Goal: Task Accomplishment & Management: Use online tool/utility

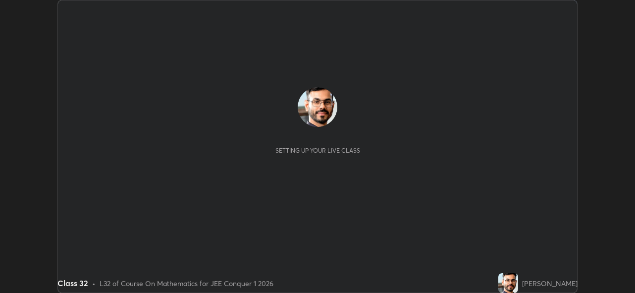
scroll to position [293, 634]
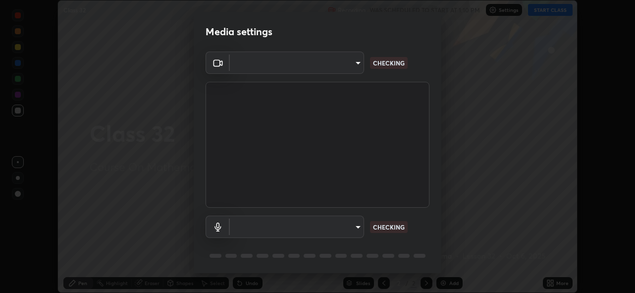
type input "5ae49b96af4897e6a410d98cecc9f5d5c34ce44bf214f7471ac41fe3bf41cfd7"
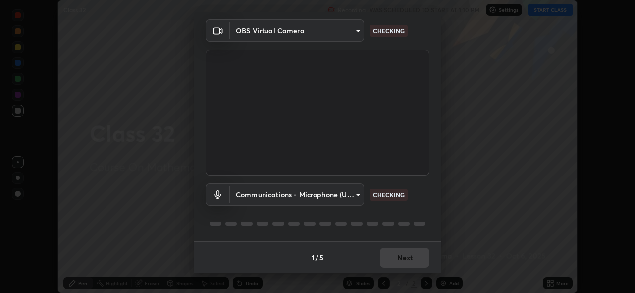
click at [343, 196] on body "Erase all Class 32 Recording WAS SCHEDULED TO START AT 1:10 PM Settings START C…" at bounding box center [317, 146] width 635 height 293
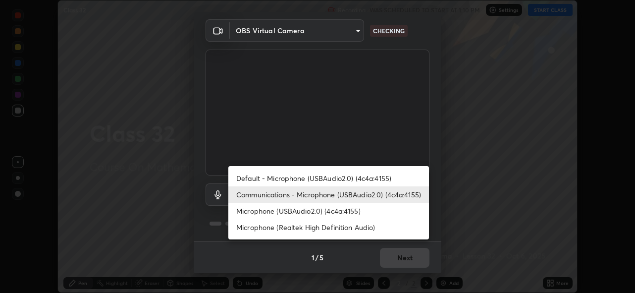
click at [329, 180] on li "Default - Microphone (USBAudio2.0) (4c4a:4155)" at bounding box center [328, 178] width 201 height 16
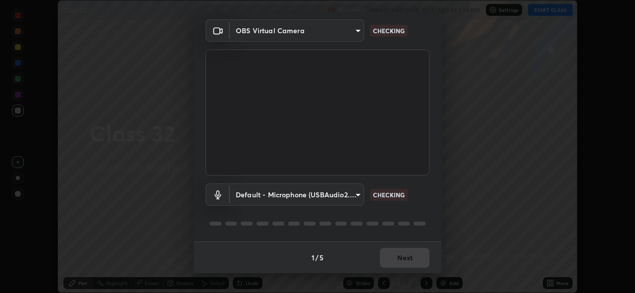
click at [340, 193] on body "Erase all Class 32 Recording WAS SCHEDULED TO START AT 1:10 PM Settings START C…" at bounding box center [317, 146] width 635 height 293
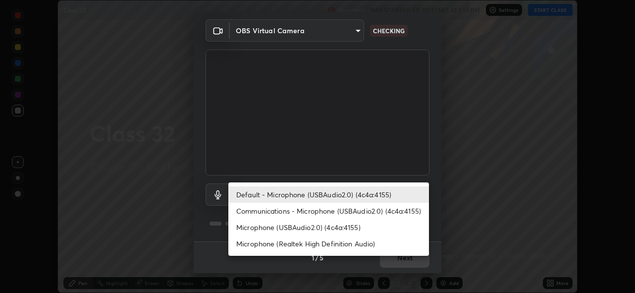
click at [332, 209] on li "Communications - Microphone (USBAudio2.0) (4c4a:4155)" at bounding box center [328, 210] width 201 height 16
type input "communications"
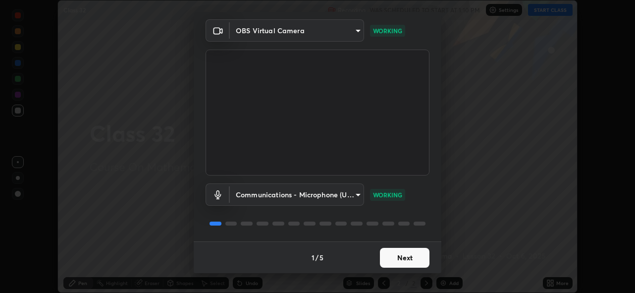
click at [411, 254] on button "Next" at bounding box center [405, 258] width 50 height 20
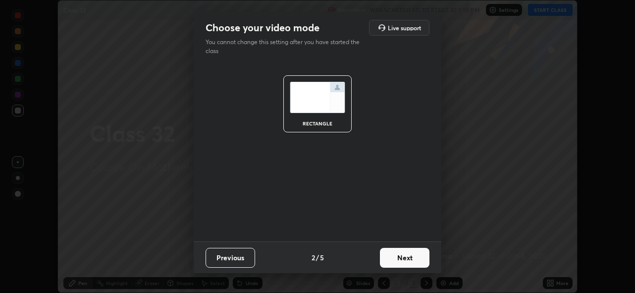
scroll to position [0, 0]
click at [418, 258] on button "Next" at bounding box center [405, 258] width 50 height 20
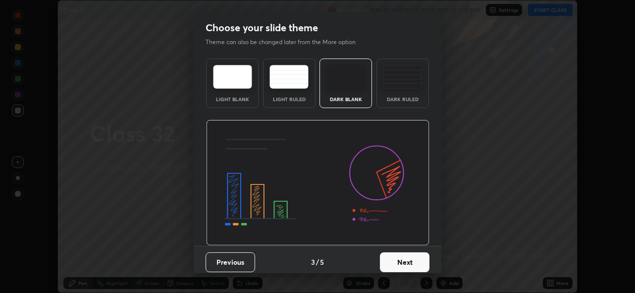
click at [421, 260] on button "Next" at bounding box center [405, 262] width 50 height 20
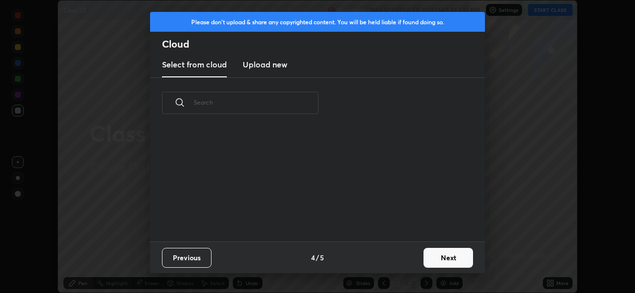
click at [429, 260] on button "Next" at bounding box center [448, 258] width 50 height 20
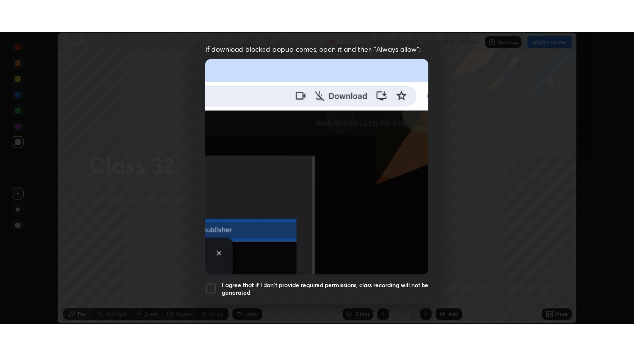
scroll to position [234, 0]
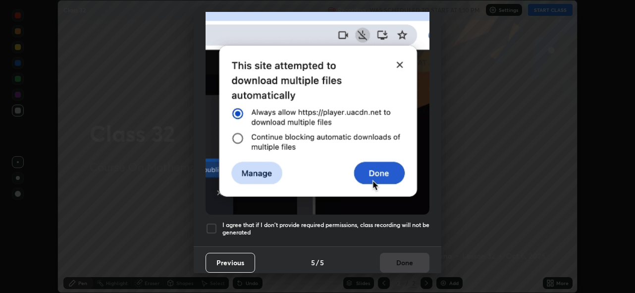
click at [379, 221] on h5 "I agree that if I don't provide required permissions, class recording will not …" at bounding box center [325, 228] width 207 height 15
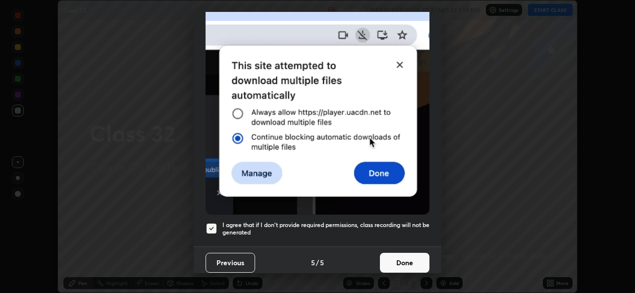
click at [395, 253] on button "Done" at bounding box center [405, 263] width 50 height 20
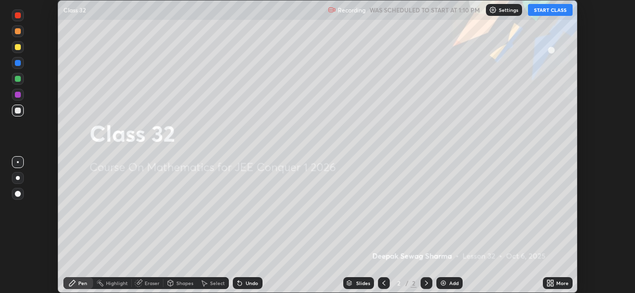
click at [558, 282] on div "More" at bounding box center [562, 282] width 12 height 5
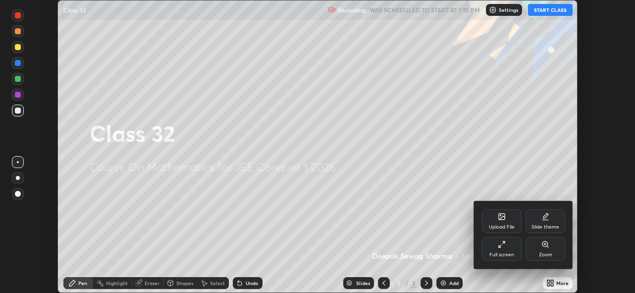
click at [501, 252] on div "Full screen" at bounding box center [501, 254] width 25 height 5
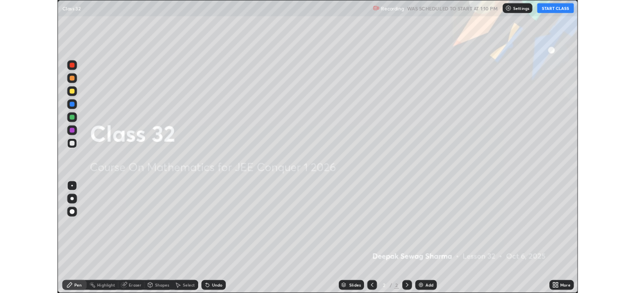
scroll to position [356, 634]
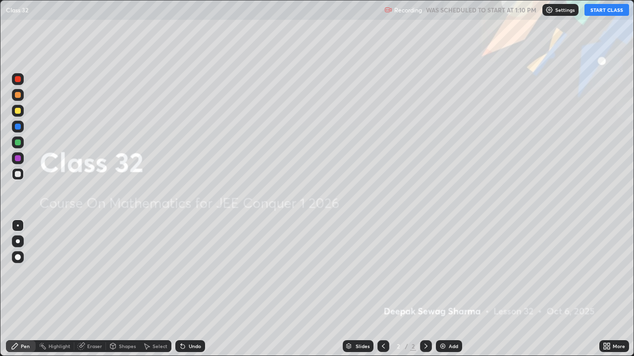
click at [600, 14] on button "START CLASS" at bounding box center [606, 10] width 45 height 12
click at [452, 292] on div "Add" at bounding box center [453, 346] width 9 height 5
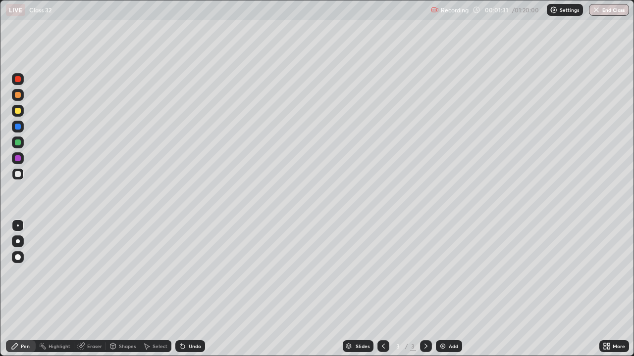
click at [18, 143] on div at bounding box center [18, 143] width 6 height 6
click at [18, 243] on div at bounding box center [18, 242] width 4 height 4
click at [19, 127] on div at bounding box center [18, 127] width 6 height 6
click at [443, 292] on img at bounding box center [443, 347] width 8 height 8
click at [16, 142] on div at bounding box center [18, 143] width 6 height 6
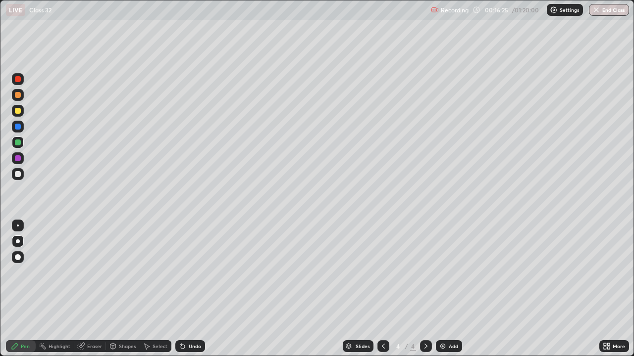
click at [18, 143] on div at bounding box center [18, 143] width 6 height 6
click at [22, 144] on div at bounding box center [18, 143] width 12 height 12
click at [20, 176] on div at bounding box center [18, 174] width 6 height 6
click at [116, 292] on div "Shapes" at bounding box center [123, 347] width 34 height 12
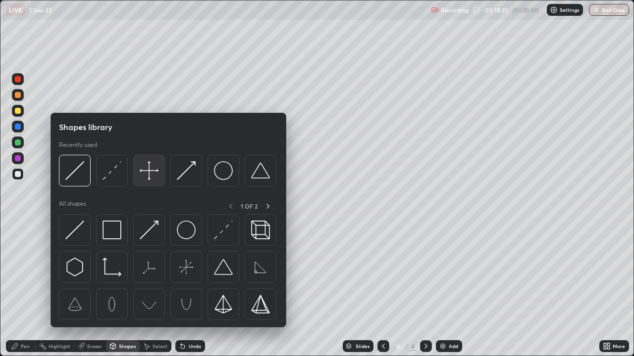
click at [152, 174] on img at bounding box center [149, 170] width 19 height 19
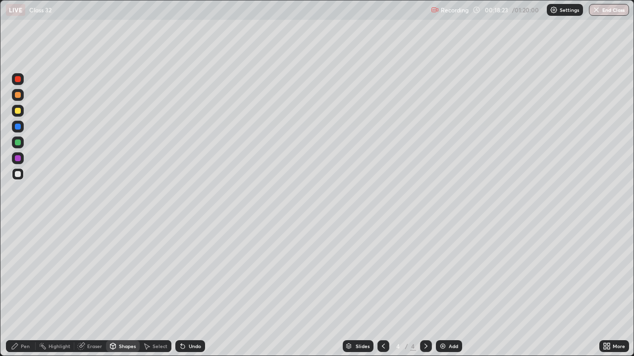
click at [18, 175] on div at bounding box center [18, 174] width 6 height 6
click at [29, 292] on div "Pen" at bounding box center [25, 346] width 9 height 5
click at [20, 159] on div at bounding box center [18, 158] width 6 height 6
click at [18, 143] on div at bounding box center [18, 143] width 6 height 6
click at [115, 292] on icon at bounding box center [112, 347] width 5 height 6
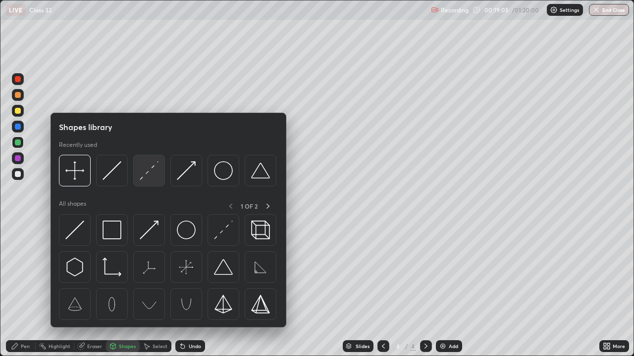
click at [150, 172] on img at bounding box center [149, 170] width 19 height 19
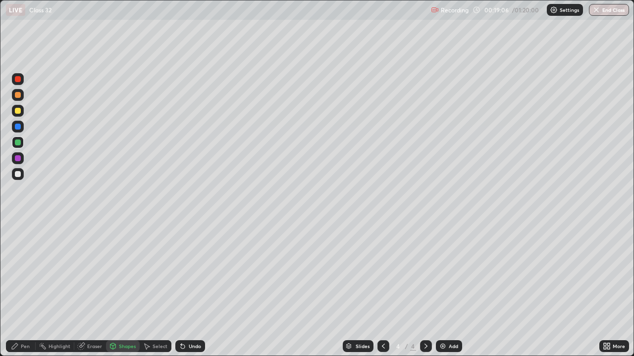
click at [18, 108] on div at bounding box center [18, 111] width 6 height 6
click at [23, 292] on div "Pen" at bounding box center [25, 346] width 9 height 5
click at [20, 142] on div at bounding box center [18, 143] width 6 height 6
click at [18, 127] on div at bounding box center [18, 127] width 6 height 6
click at [122, 292] on div "Shapes" at bounding box center [127, 346] width 17 height 5
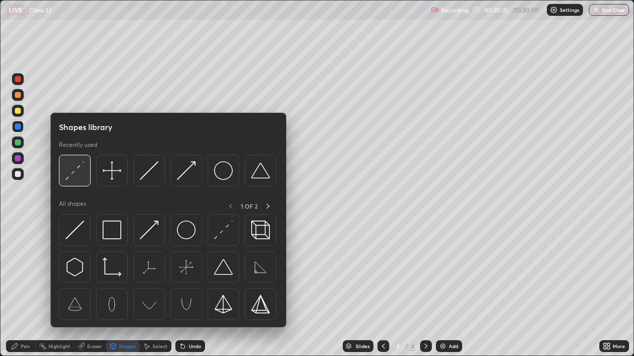
click at [78, 167] on img at bounding box center [74, 170] width 19 height 19
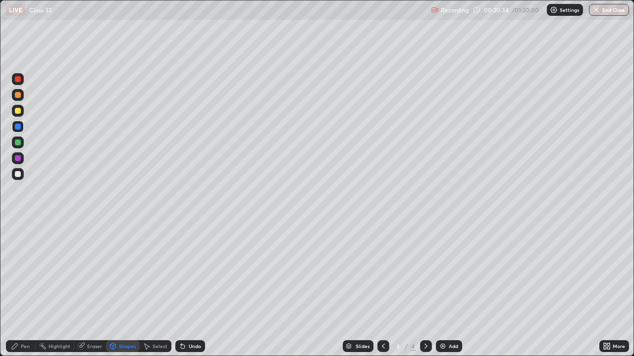
click at [18, 292] on icon at bounding box center [15, 347] width 8 height 8
click at [17, 127] on div at bounding box center [18, 127] width 6 height 6
click at [115, 292] on icon at bounding box center [113, 347] width 8 height 8
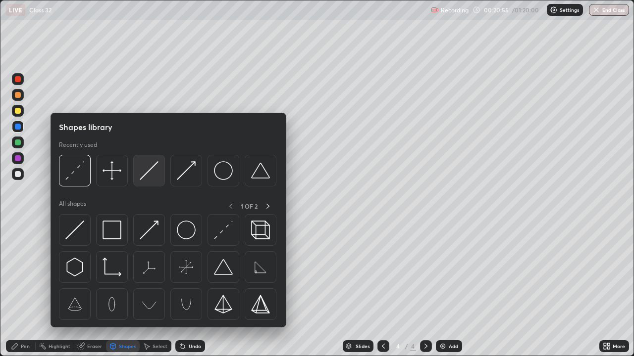
click at [145, 175] on img at bounding box center [149, 170] width 19 height 19
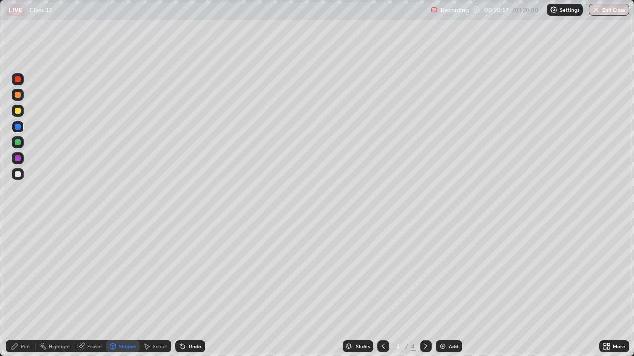
click at [117, 292] on div "Shapes" at bounding box center [123, 347] width 34 height 12
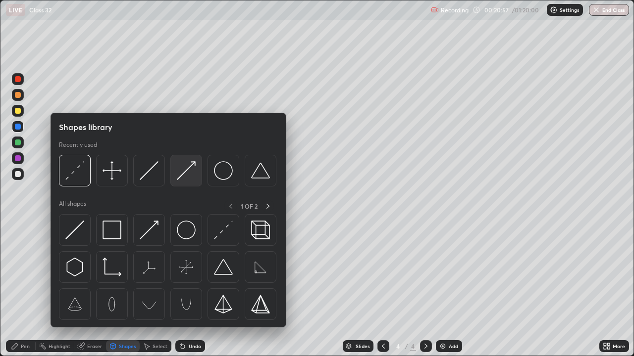
click at [193, 176] on img at bounding box center [186, 170] width 19 height 19
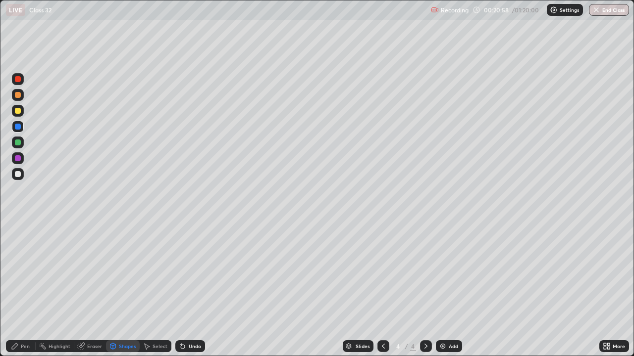
click at [17, 158] on div at bounding box center [18, 158] width 6 height 6
click at [15, 292] on icon at bounding box center [15, 347] width 8 height 8
click at [19, 124] on div at bounding box center [18, 127] width 6 height 6
click at [124, 292] on div "Shapes" at bounding box center [127, 346] width 17 height 5
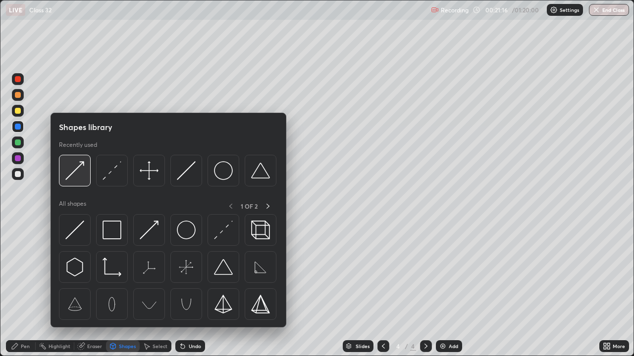
click at [75, 170] on img at bounding box center [74, 170] width 19 height 19
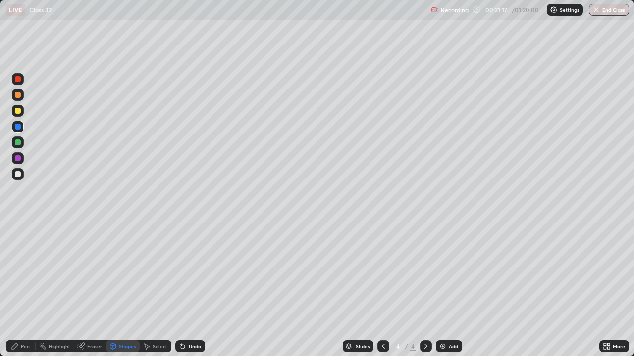
click at [17, 160] on div at bounding box center [18, 158] width 6 height 6
click at [185, 292] on div "Undo" at bounding box center [190, 347] width 30 height 12
click at [20, 292] on div "Pen" at bounding box center [21, 347] width 30 height 12
click at [19, 145] on div at bounding box center [18, 143] width 6 height 6
click at [18, 79] on div at bounding box center [18, 79] width 6 height 6
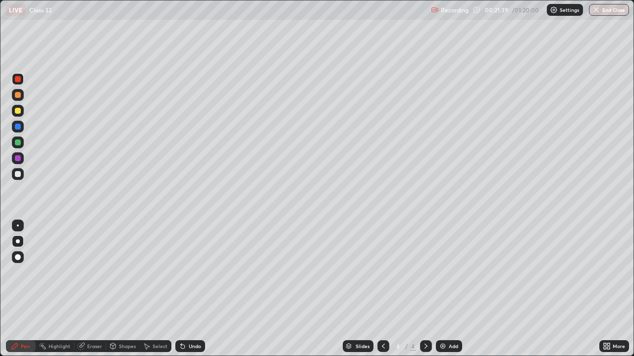
click at [119, 292] on div "Shapes" at bounding box center [127, 346] width 17 height 5
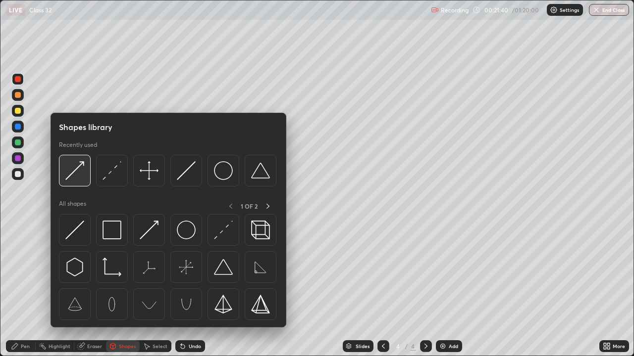
click at [75, 171] on img at bounding box center [74, 170] width 19 height 19
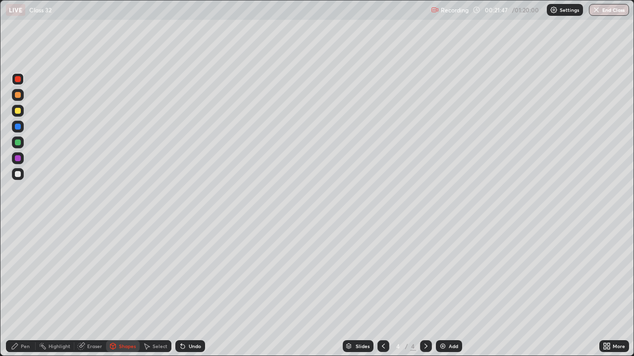
click at [119, 292] on div "Shapes" at bounding box center [127, 346] width 17 height 5
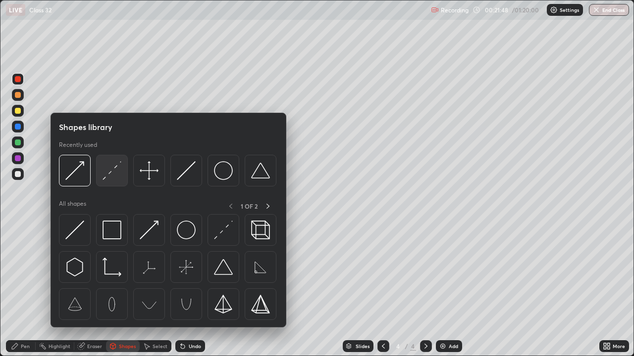
click at [107, 174] on img at bounding box center [111, 170] width 19 height 19
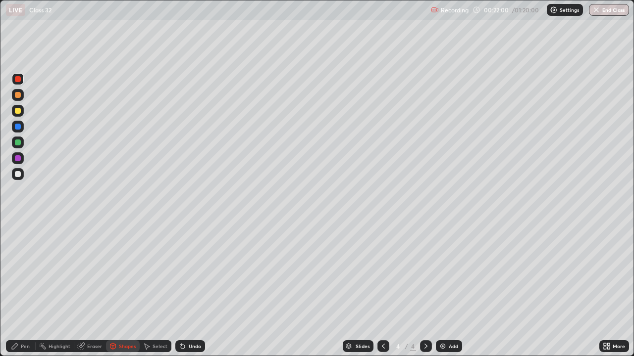
click at [18, 292] on icon at bounding box center [15, 347] width 8 height 8
click at [17, 113] on div at bounding box center [18, 111] width 6 height 6
click at [441, 292] on img at bounding box center [443, 347] width 8 height 8
click at [383, 292] on icon at bounding box center [383, 347] width 8 height 8
click at [425, 292] on icon at bounding box center [426, 347] width 8 height 8
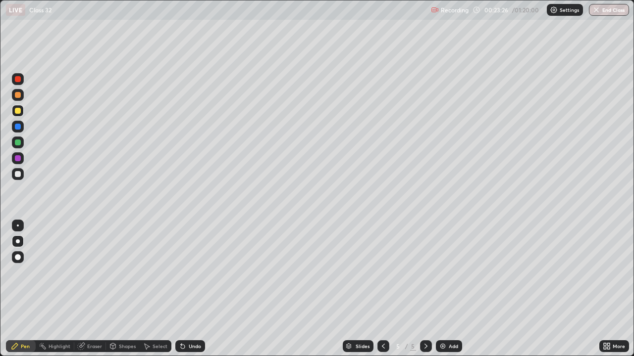
click at [17, 109] on div at bounding box center [18, 111] width 6 height 6
click at [18, 226] on div at bounding box center [18, 226] width 2 height 2
click at [605, 292] on icon at bounding box center [605, 345] width 2 height 2
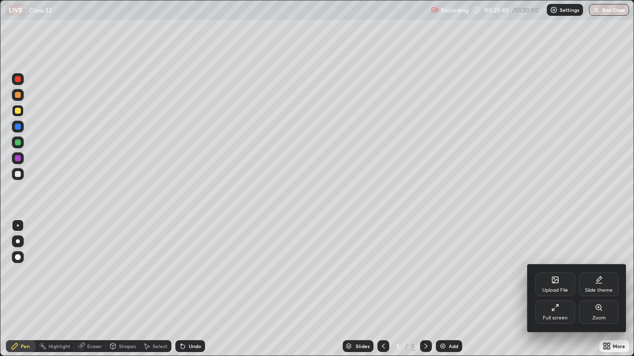
click at [605, 292] on div at bounding box center [317, 178] width 634 height 356
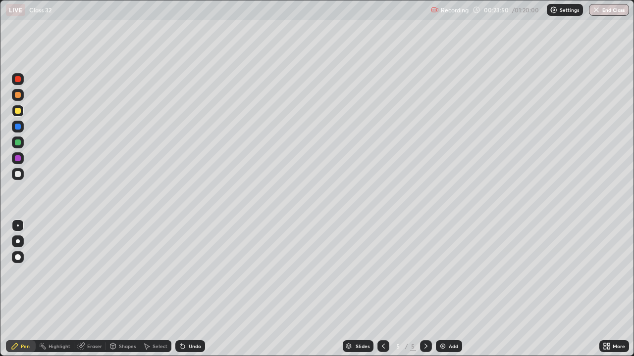
click at [604, 292] on icon at bounding box center [605, 345] width 2 height 2
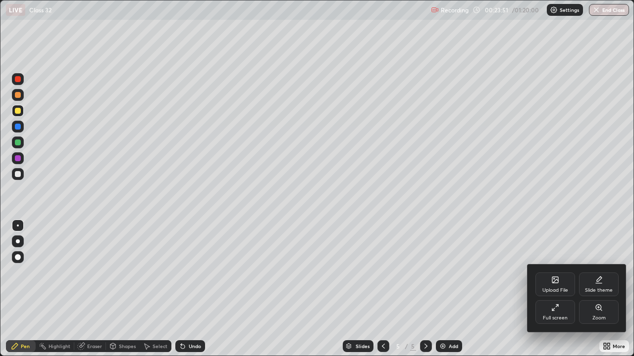
click at [560, 292] on div "Full screen" at bounding box center [555, 313] width 40 height 24
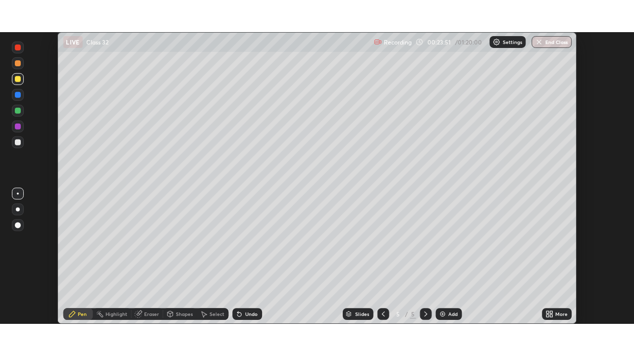
scroll to position [293, 635]
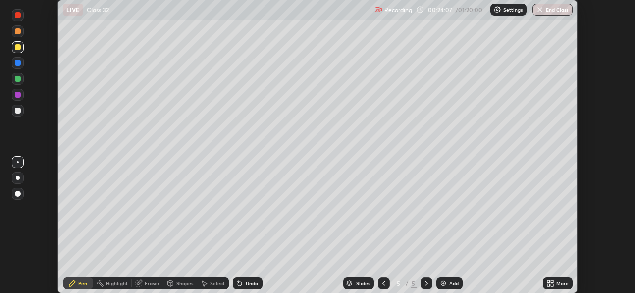
click at [552, 281] on icon at bounding box center [552, 281] width 2 height 2
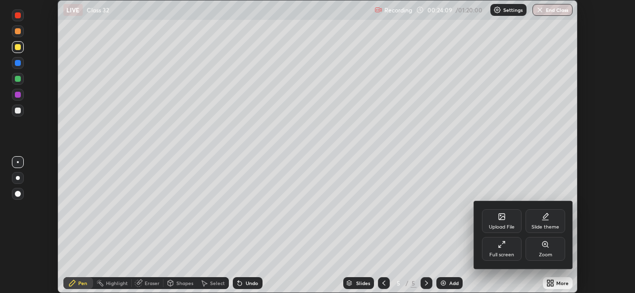
click at [506, 251] on div "Full screen" at bounding box center [502, 249] width 40 height 24
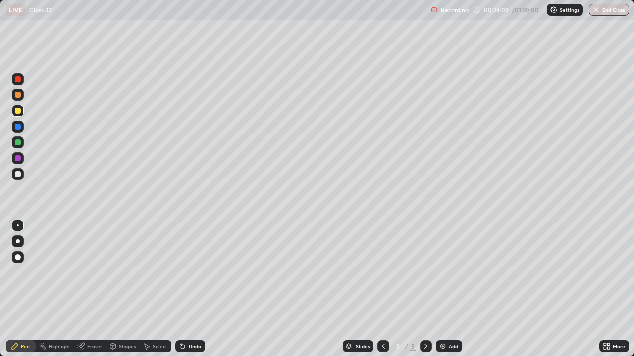
scroll to position [356, 634]
click at [424, 292] on icon at bounding box center [426, 347] width 8 height 8
click at [443, 292] on div "Add" at bounding box center [449, 347] width 26 height 12
click at [18, 109] on div at bounding box center [18, 111] width 6 height 6
click at [17, 171] on div at bounding box center [18, 174] width 6 height 6
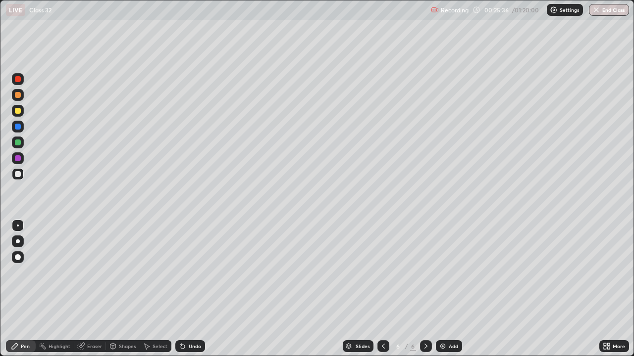
click at [120, 292] on div "Shapes" at bounding box center [127, 346] width 17 height 5
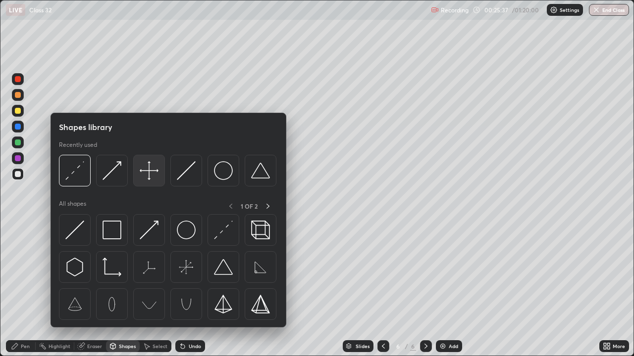
click at [145, 174] on img at bounding box center [149, 170] width 19 height 19
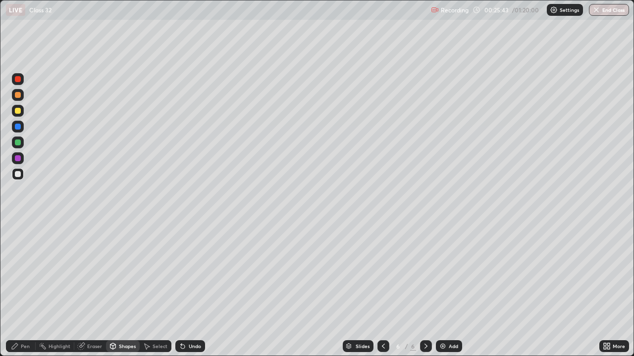
click at [20, 292] on div "Pen" at bounding box center [21, 347] width 30 height 12
click at [18, 159] on div at bounding box center [18, 158] width 6 height 6
click at [17, 126] on div at bounding box center [18, 127] width 6 height 6
click at [116, 292] on icon at bounding box center [113, 347] width 8 height 8
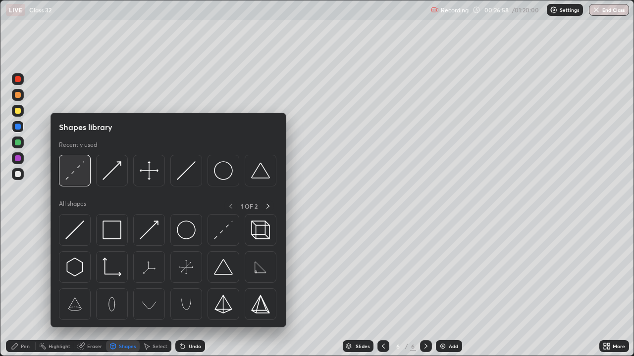
click at [76, 172] on img at bounding box center [74, 170] width 19 height 19
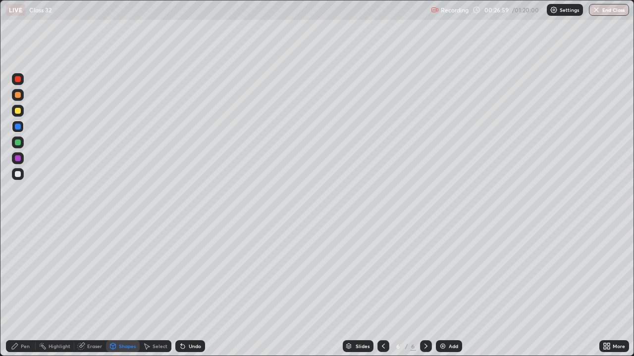
click at [121, 292] on div "Shapes" at bounding box center [123, 347] width 34 height 12
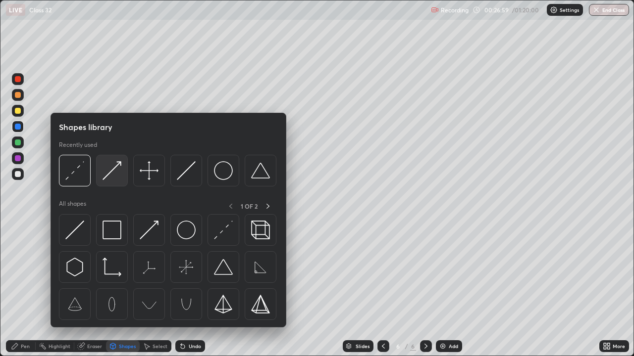
click at [118, 175] on img at bounding box center [111, 170] width 19 height 19
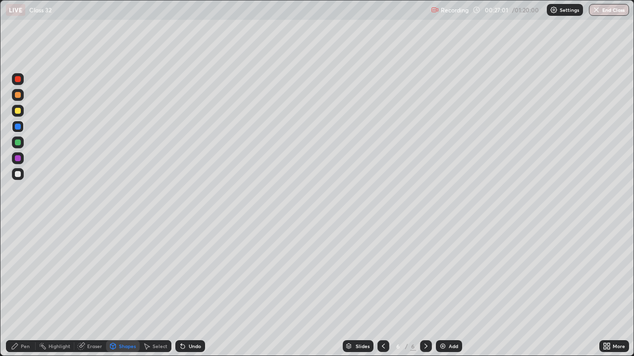
click at [20, 143] on div at bounding box center [18, 143] width 6 height 6
click at [19, 81] on div at bounding box center [18, 79] width 6 height 6
click at [18, 171] on div at bounding box center [18, 174] width 6 height 6
click at [17, 127] on div at bounding box center [18, 127] width 6 height 6
click at [15, 292] on icon at bounding box center [15, 347] width 8 height 8
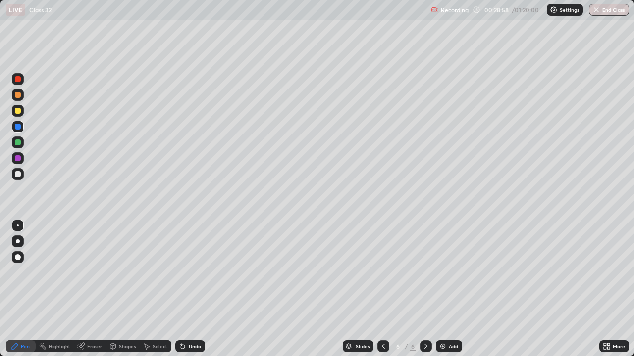
click at [425, 292] on icon at bounding box center [426, 347] width 8 height 8
click at [444, 292] on div "Add" at bounding box center [449, 347] width 26 height 12
click at [20, 112] on div at bounding box center [18, 111] width 6 height 6
click at [20, 172] on div at bounding box center [18, 174] width 6 height 6
click at [119, 292] on div "Shapes" at bounding box center [127, 346] width 17 height 5
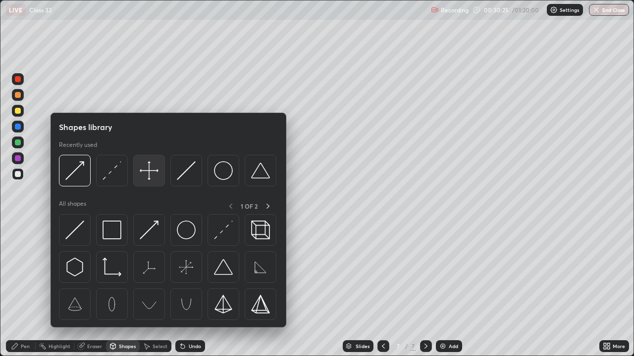
click at [150, 173] on img at bounding box center [149, 170] width 19 height 19
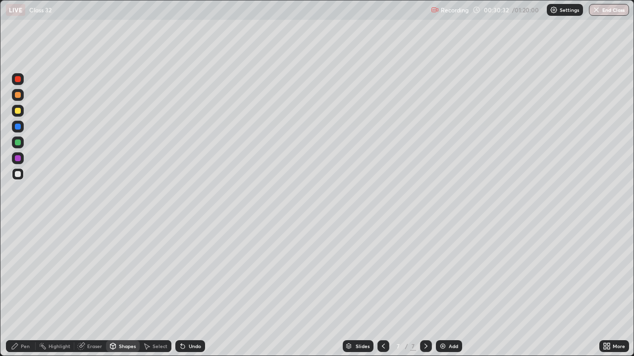
click at [17, 96] on div at bounding box center [18, 95] width 6 height 6
click at [20, 174] on div at bounding box center [18, 174] width 6 height 6
click at [117, 292] on div "Shapes" at bounding box center [123, 347] width 34 height 12
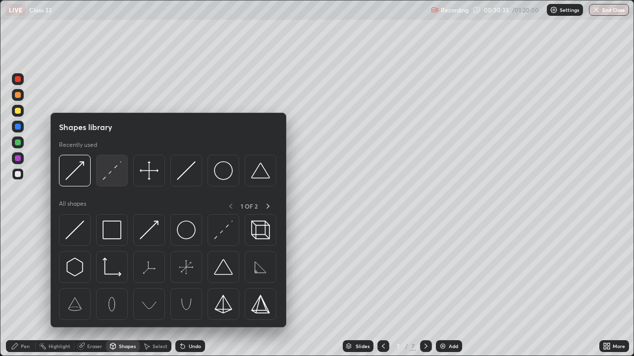
click at [112, 178] on img at bounding box center [111, 170] width 19 height 19
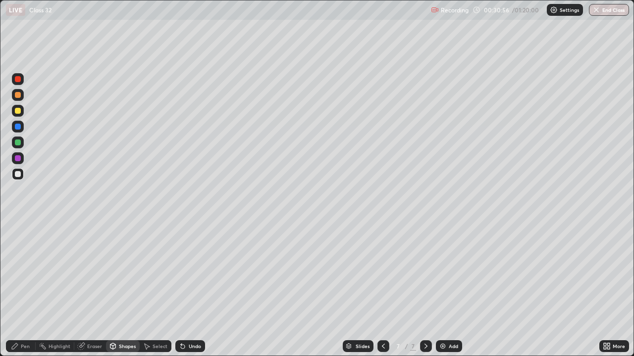
click at [20, 292] on div "Pen" at bounding box center [21, 347] width 30 height 12
click at [19, 146] on div at bounding box center [18, 143] width 12 height 12
click at [120, 292] on div "Shapes" at bounding box center [127, 346] width 17 height 5
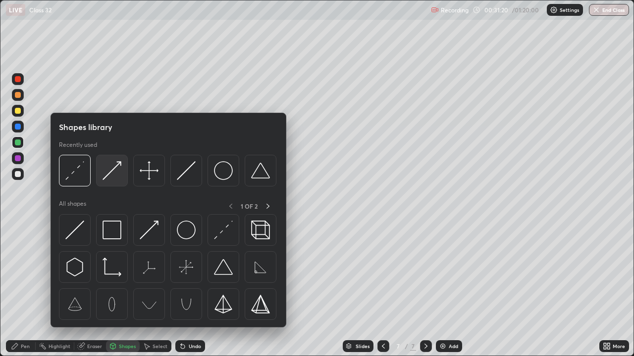
click at [113, 173] on img at bounding box center [111, 170] width 19 height 19
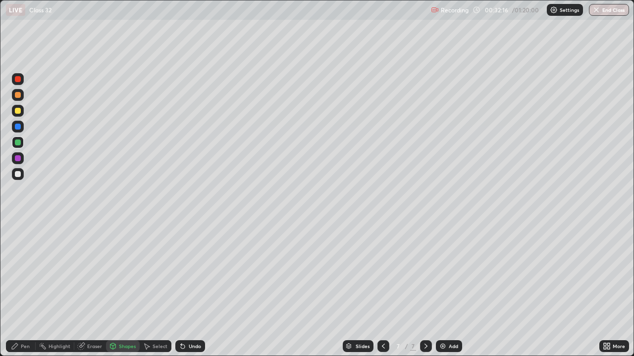
click at [18, 175] on div at bounding box center [18, 174] width 6 height 6
click at [18, 113] on div at bounding box center [18, 111] width 6 height 6
click at [194, 292] on div "Undo" at bounding box center [195, 346] width 12 height 5
click at [15, 292] on icon at bounding box center [15, 347] width 6 height 6
click at [425, 292] on icon at bounding box center [426, 347] width 8 height 8
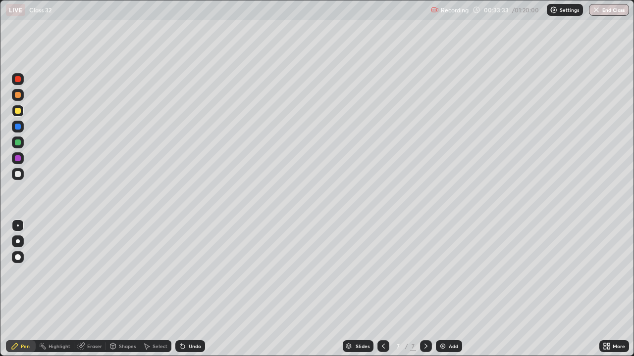
click at [444, 292] on img at bounding box center [443, 347] width 8 height 8
click at [19, 143] on div at bounding box center [18, 143] width 6 height 6
click at [186, 292] on div "Undo" at bounding box center [190, 347] width 30 height 12
click at [181, 292] on icon at bounding box center [183, 347] width 4 height 4
click at [185, 292] on div "Undo" at bounding box center [190, 347] width 30 height 12
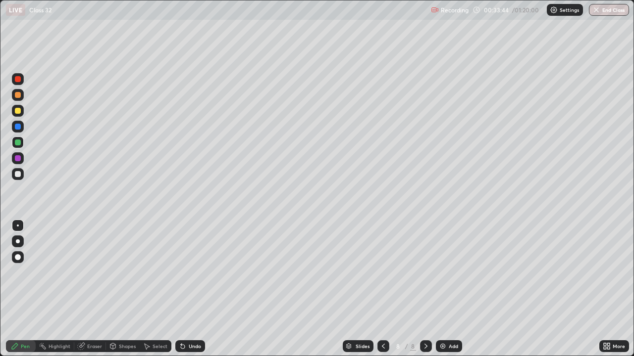
click at [383, 292] on icon at bounding box center [383, 347] width 8 height 8
click at [424, 292] on icon at bounding box center [426, 347] width 8 height 8
click at [18, 174] on div at bounding box center [18, 174] width 6 height 6
click at [119, 292] on div "Shapes" at bounding box center [127, 346] width 17 height 5
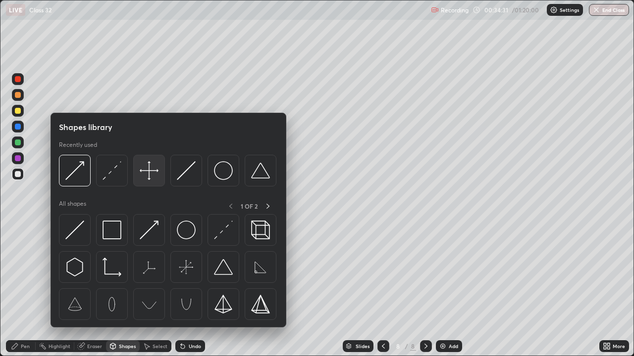
click at [150, 173] on img at bounding box center [149, 170] width 19 height 19
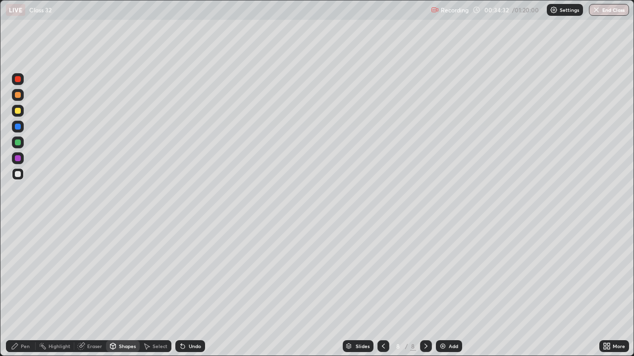
click at [20, 177] on div at bounding box center [18, 174] width 6 height 6
click at [18, 110] on div at bounding box center [18, 111] width 6 height 6
click at [189, 292] on div "Undo" at bounding box center [195, 346] width 12 height 5
click at [22, 292] on div "Pen" at bounding box center [25, 346] width 9 height 5
click at [17, 158] on div at bounding box center [18, 158] width 6 height 6
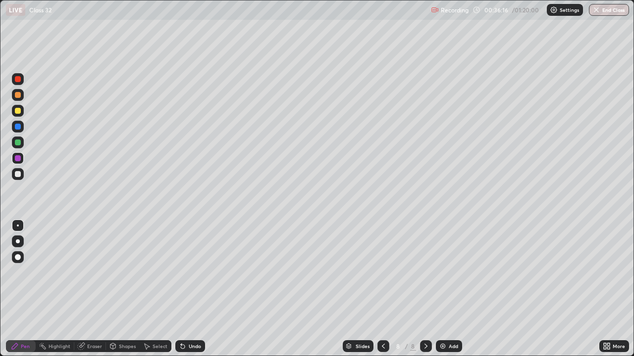
click at [193, 292] on div "Undo" at bounding box center [195, 346] width 12 height 5
click at [196, 292] on div "Undo" at bounding box center [190, 347] width 30 height 12
click at [424, 292] on icon at bounding box center [426, 347] width 8 height 8
click at [446, 292] on div "Add" at bounding box center [449, 347] width 26 height 12
click at [18, 110] on div at bounding box center [18, 111] width 6 height 6
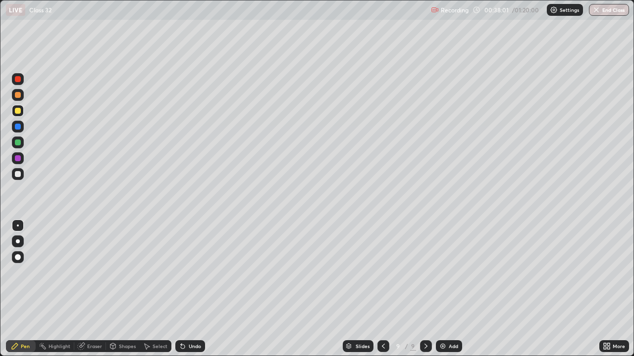
click at [20, 174] on div at bounding box center [18, 174] width 6 height 6
click at [119, 292] on div "Shapes" at bounding box center [127, 346] width 17 height 5
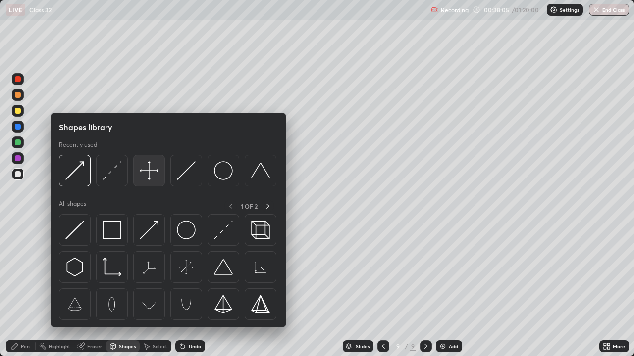
click at [149, 176] on img at bounding box center [149, 170] width 19 height 19
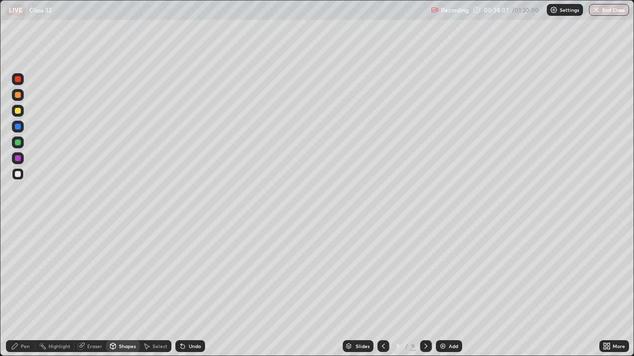
click at [18, 292] on icon at bounding box center [15, 347] width 6 height 6
click at [18, 142] on div at bounding box center [18, 143] width 6 height 6
click at [118, 292] on div "Shapes" at bounding box center [123, 347] width 34 height 12
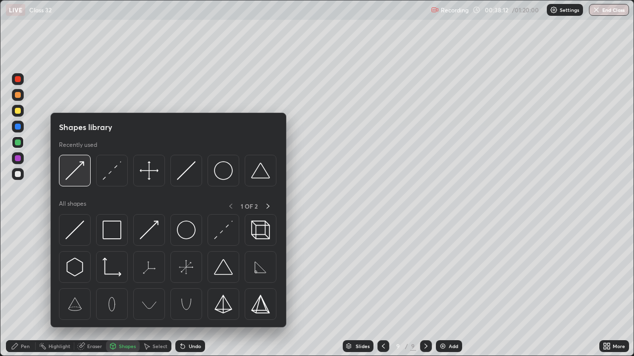
click at [81, 176] on img at bounding box center [74, 170] width 19 height 19
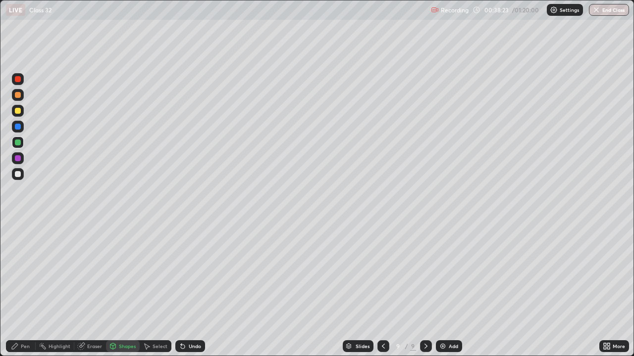
click at [21, 292] on div "Pen" at bounding box center [25, 346] width 9 height 5
click at [19, 292] on div "Pen" at bounding box center [21, 347] width 30 height 12
click at [15, 110] on div at bounding box center [18, 111] width 6 height 6
click at [18, 125] on div at bounding box center [18, 127] width 6 height 6
click at [382, 292] on icon at bounding box center [383, 347] width 8 height 8
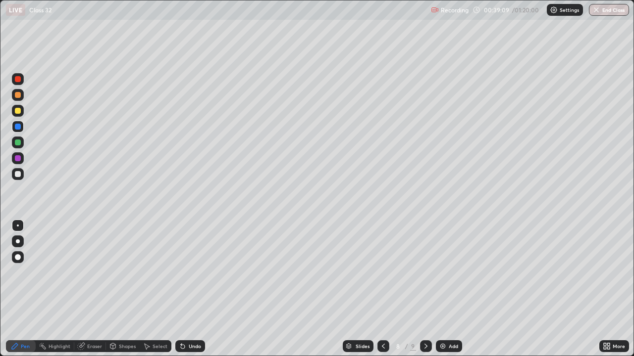
click at [425, 292] on icon at bounding box center [425, 346] width 3 height 5
click at [381, 292] on icon at bounding box center [383, 347] width 8 height 8
click at [425, 292] on icon at bounding box center [426, 347] width 8 height 8
click at [19, 174] on div at bounding box center [18, 174] width 6 height 6
click at [117, 292] on div "Shapes" at bounding box center [123, 347] width 34 height 12
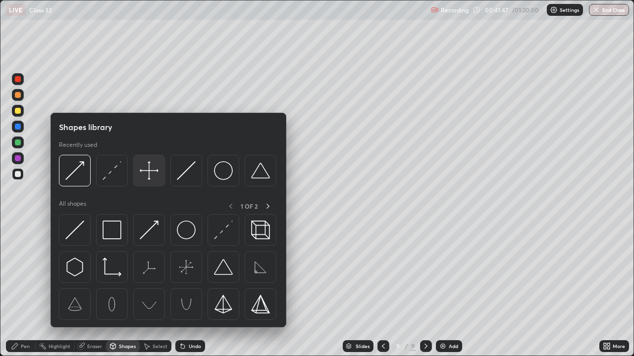
click at [145, 175] on img at bounding box center [149, 170] width 19 height 19
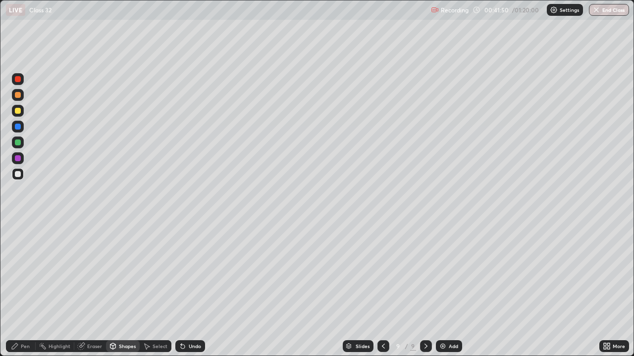
click at [21, 292] on div "Pen" at bounding box center [25, 346] width 9 height 5
click at [17, 158] on div at bounding box center [18, 158] width 6 height 6
click at [19, 158] on div at bounding box center [18, 158] width 6 height 6
click at [18, 109] on div at bounding box center [18, 111] width 6 height 6
click at [16, 145] on div at bounding box center [18, 143] width 6 height 6
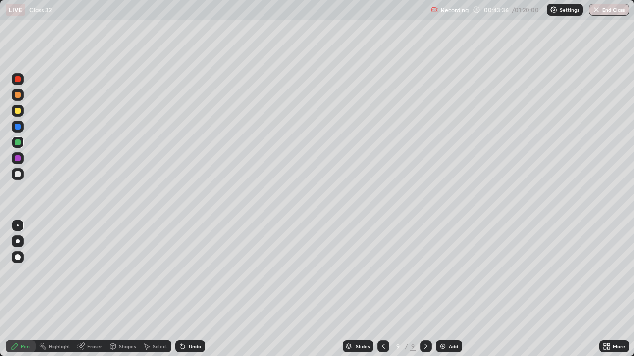
click at [382, 292] on icon at bounding box center [383, 347] width 8 height 8
click at [425, 292] on icon at bounding box center [426, 347] width 8 height 8
click at [384, 292] on icon at bounding box center [383, 347] width 8 height 8
click at [424, 292] on icon at bounding box center [426, 347] width 8 height 8
click at [445, 292] on img at bounding box center [443, 347] width 8 height 8
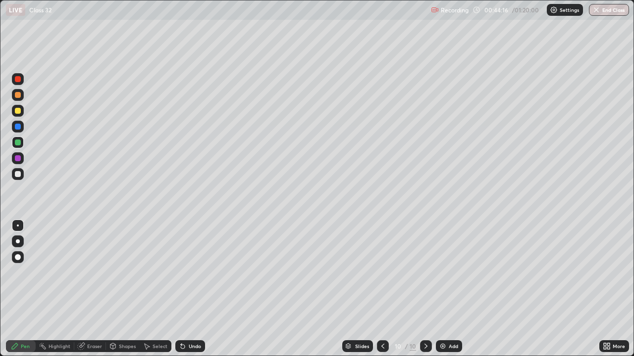
click at [17, 112] on div at bounding box center [18, 111] width 6 height 6
click at [384, 292] on icon at bounding box center [383, 347] width 8 height 8
click at [423, 292] on icon at bounding box center [426, 347] width 8 height 8
click at [20, 175] on div at bounding box center [18, 174] width 6 height 6
click at [381, 292] on icon at bounding box center [383, 347] width 8 height 8
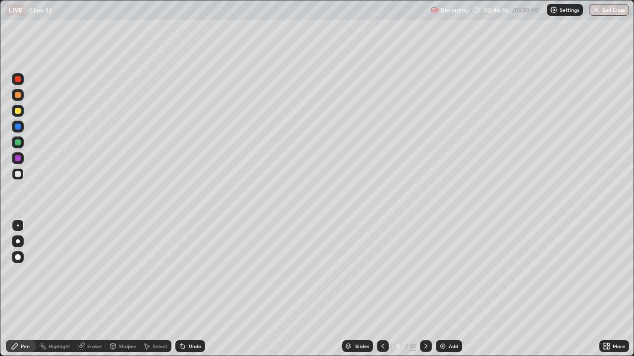
click at [382, 292] on icon at bounding box center [383, 347] width 8 height 8
click at [425, 292] on icon at bounding box center [425, 346] width 3 height 5
click at [381, 292] on icon at bounding box center [383, 347] width 8 height 8
click at [381, 292] on div at bounding box center [383, 347] width 12 height 12
click at [425, 292] on icon at bounding box center [426, 347] width 8 height 8
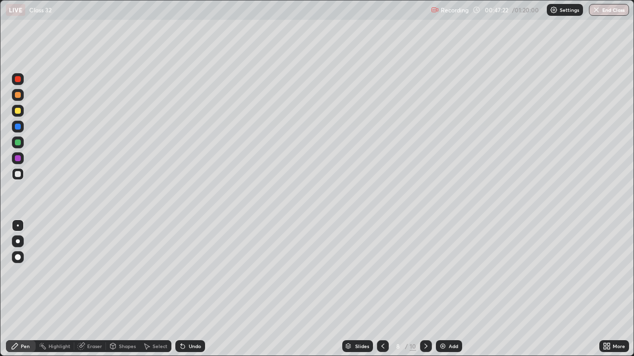
click at [381, 292] on icon at bounding box center [383, 347] width 8 height 8
click at [425, 292] on icon at bounding box center [426, 347] width 8 height 8
click at [424, 292] on icon at bounding box center [426, 347] width 8 height 8
click at [425, 292] on icon at bounding box center [426, 347] width 8 height 8
click at [382, 292] on icon at bounding box center [383, 347] width 8 height 8
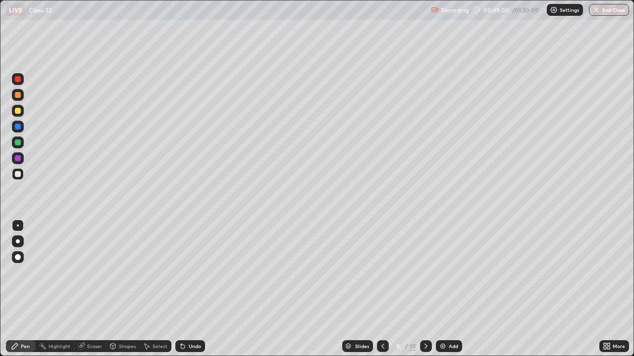
click at [425, 292] on icon at bounding box center [426, 347] width 8 height 8
click at [426, 292] on icon at bounding box center [426, 347] width 8 height 8
click at [443, 292] on img at bounding box center [443, 347] width 8 height 8
click at [18, 111] on div at bounding box center [18, 111] width 6 height 6
click at [16, 175] on div at bounding box center [18, 174] width 6 height 6
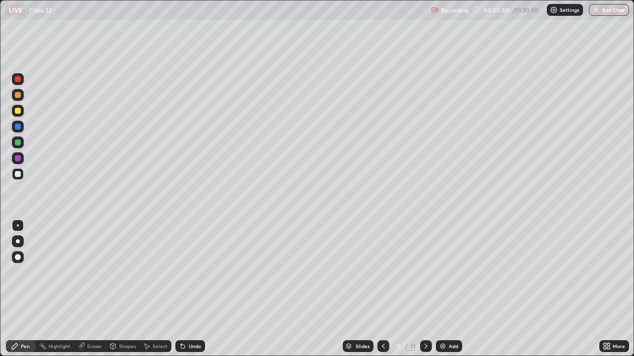
click at [121, 292] on div "Shapes" at bounding box center [123, 347] width 34 height 12
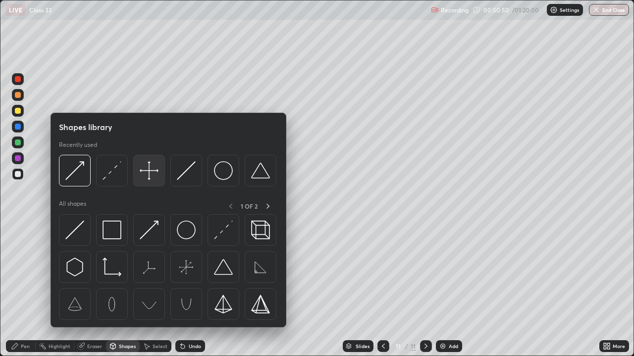
click at [149, 177] on img at bounding box center [149, 170] width 19 height 19
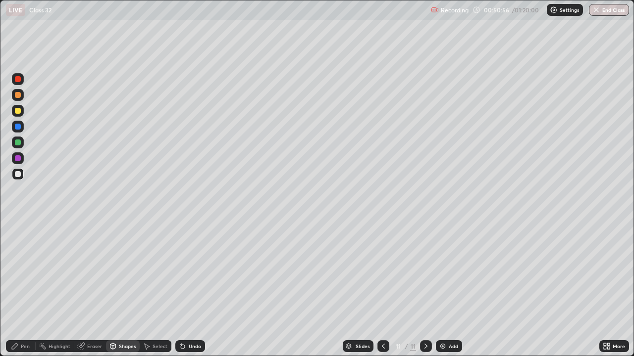
click at [18, 112] on div at bounding box center [18, 111] width 6 height 6
click at [119, 292] on div "Shapes" at bounding box center [127, 346] width 17 height 5
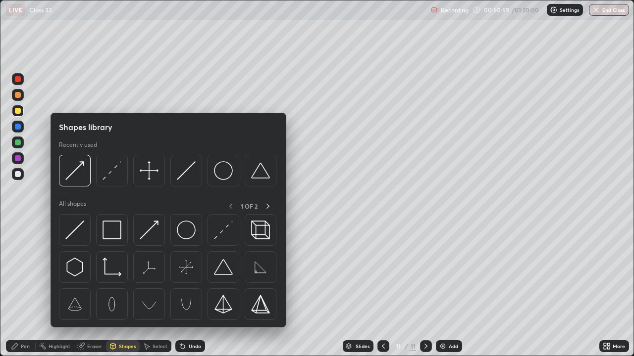
click at [107, 179] on img at bounding box center [111, 170] width 19 height 19
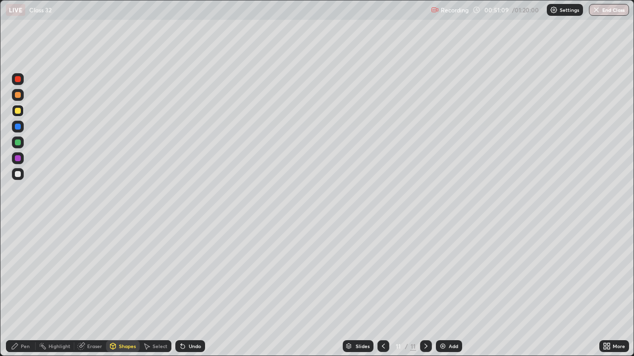
click at [22, 292] on div "Pen" at bounding box center [25, 346] width 9 height 5
click at [117, 292] on div "Shapes" at bounding box center [123, 347] width 34 height 12
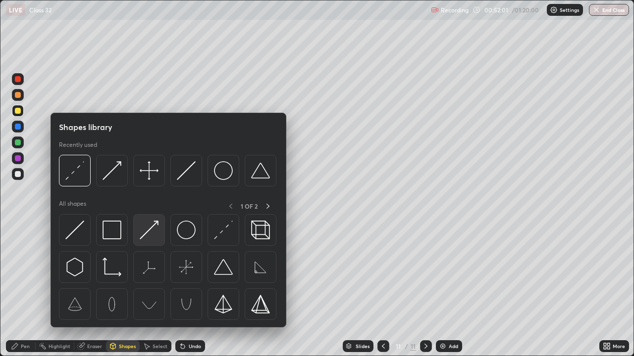
click at [150, 234] on img at bounding box center [149, 230] width 19 height 19
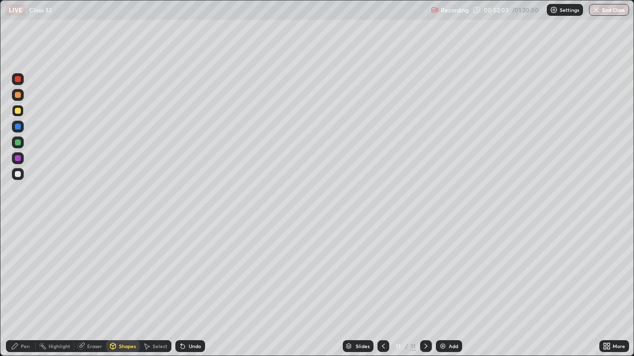
click at [18, 143] on div at bounding box center [18, 143] width 6 height 6
click at [86, 292] on div "Eraser" at bounding box center [90, 347] width 32 height 12
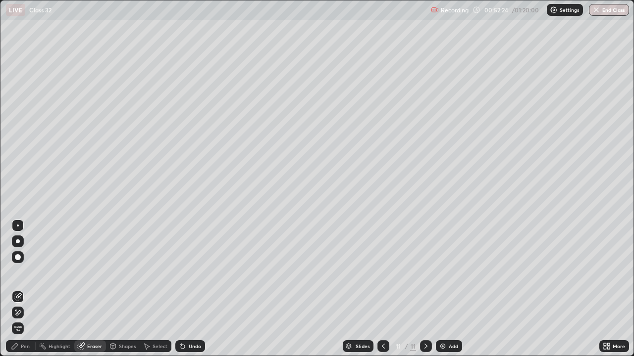
click at [15, 292] on icon at bounding box center [15, 347] width 8 height 8
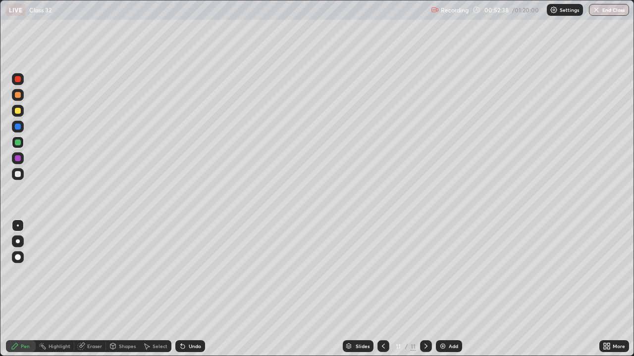
click at [117, 292] on div "Shapes" at bounding box center [123, 347] width 34 height 12
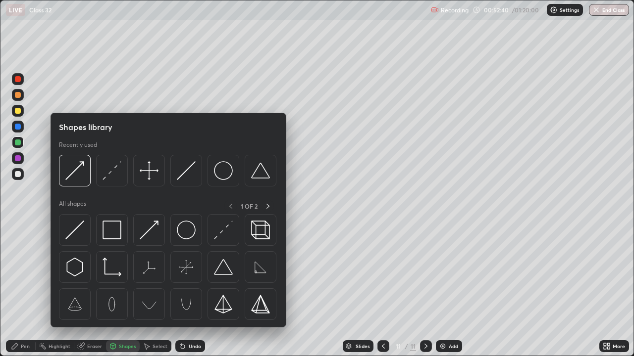
click at [21, 292] on div "Pen" at bounding box center [21, 347] width 30 height 12
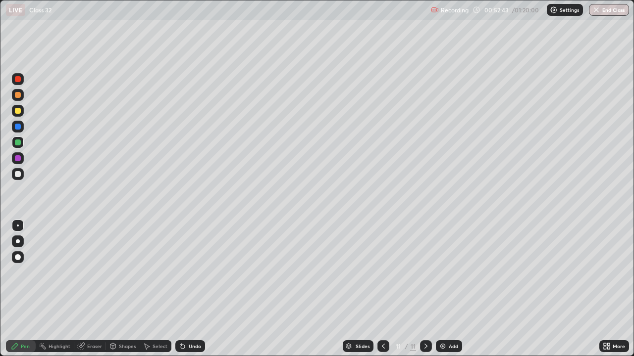
click at [18, 110] on div at bounding box center [18, 111] width 6 height 6
click at [19, 174] on div at bounding box center [18, 174] width 6 height 6
click at [119, 292] on div "Shapes" at bounding box center [123, 347] width 34 height 12
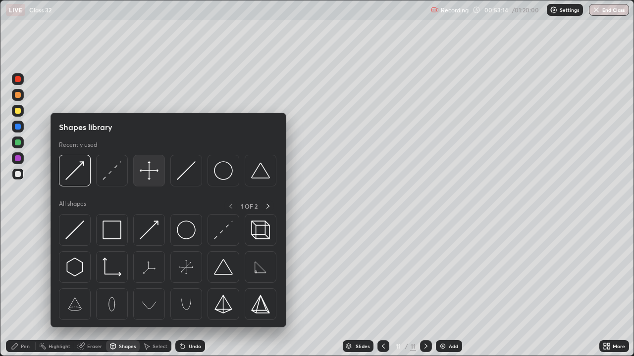
click at [143, 173] on img at bounding box center [149, 170] width 19 height 19
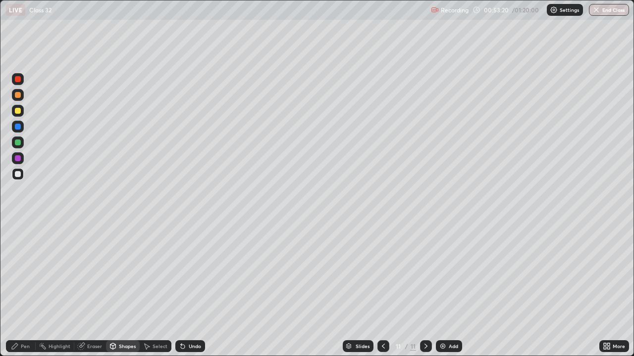
click at [114, 292] on icon at bounding box center [112, 347] width 5 height 6
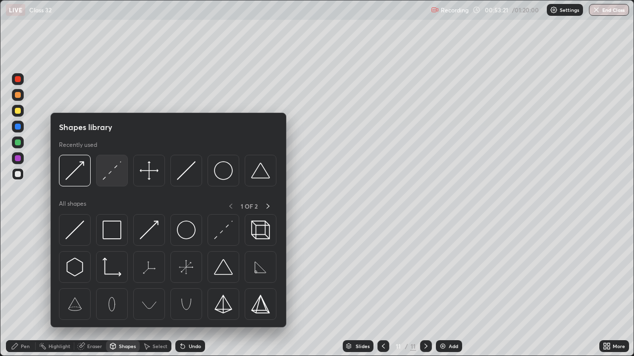
click at [113, 171] on img at bounding box center [111, 170] width 19 height 19
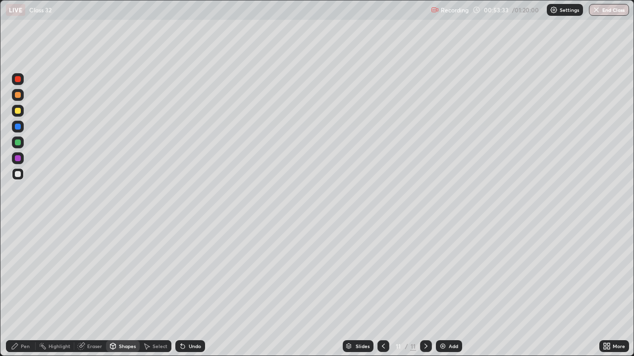
click at [30, 292] on div "Pen" at bounding box center [21, 347] width 30 height 12
click at [20, 143] on div at bounding box center [18, 143] width 6 height 6
click at [16, 159] on div at bounding box center [18, 158] width 6 height 6
click at [17, 112] on div at bounding box center [18, 111] width 6 height 6
click at [20, 144] on div at bounding box center [18, 143] width 6 height 6
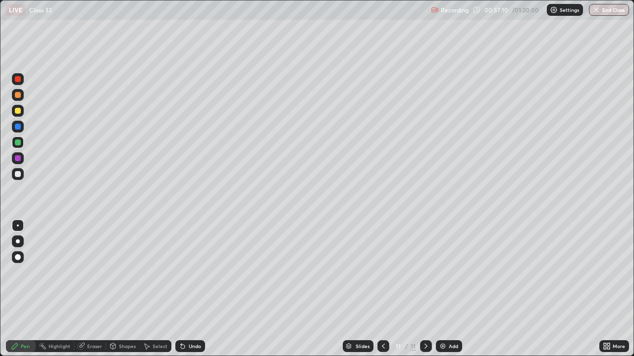
click at [425, 292] on icon at bounding box center [425, 346] width 3 height 5
click at [443, 292] on div "Add" at bounding box center [449, 347] width 26 height 12
click at [17, 111] on div at bounding box center [18, 111] width 6 height 6
click at [115, 292] on icon at bounding box center [113, 347] width 8 height 8
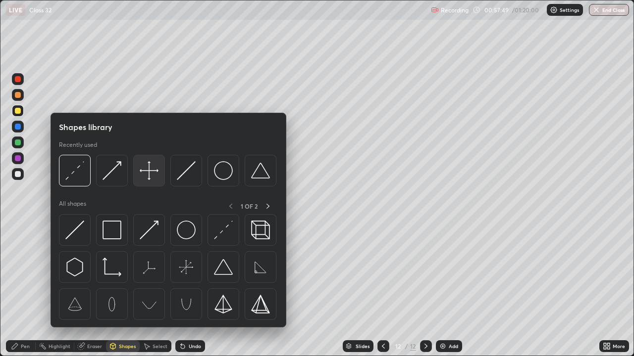
click at [149, 176] on img at bounding box center [149, 170] width 19 height 19
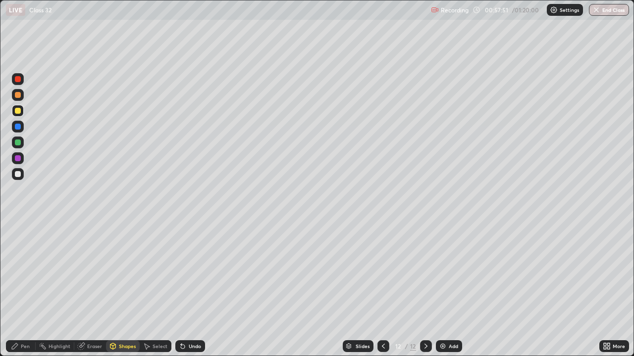
click at [18, 174] on div at bounding box center [18, 174] width 6 height 6
click at [116, 292] on div "Shapes" at bounding box center [123, 347] width 34 height 12
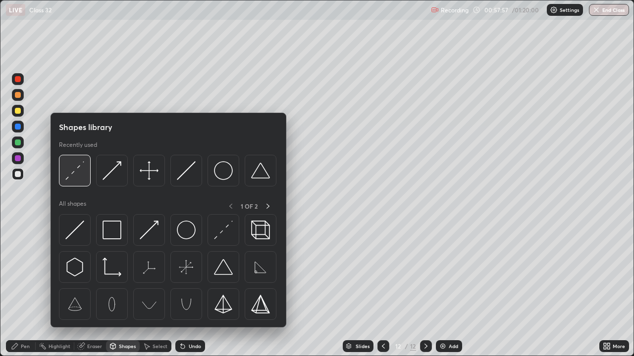
click at [82, 175] on img at bounding box center [74, 170] width 19 height 19
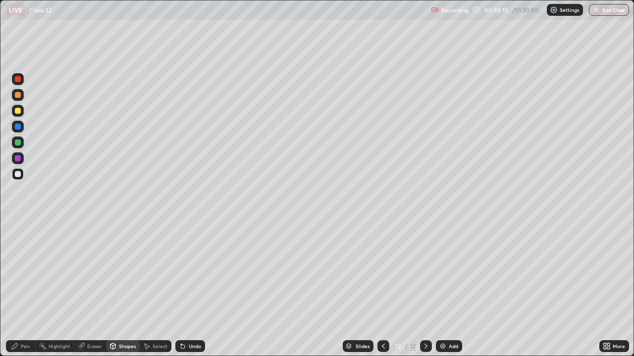
click at [15, 143] on div at bounding box center [18, 143] width 6 height 6
click at [19, 292] on div "Pen" at bounding box center [21, 347] width 30 height 12
click at [383, 292] on icon at bounding box center [383, 347] width 8 height 8
click at [424, 292] on icon at bounding box center [425, 346] width 3 height 5
click at [18, 174] on div at bounding box center [18, 174] width 6 height 6
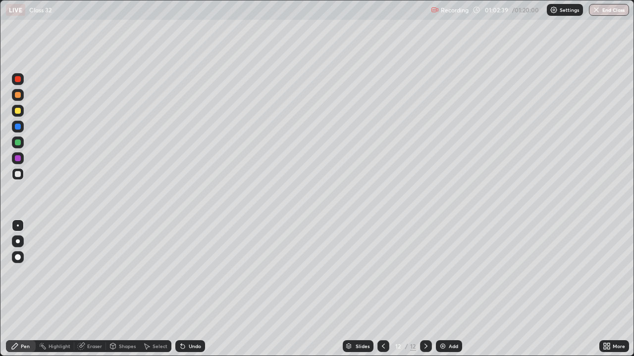
click at [19, 127] on div at bounding box center [18, 127] width 6 height 6
click at [383, 292] on icon at bounding box center [383, 347] width 8 height 8
click at [424, 292] on icon at bounding box center [426, 347] width 8 height 8
click at [385, 292] on div at bounding box center [383, 347] width 12 height 12
click at [425, 292] on icon at bounding box center [426, 347] width 8 height 8
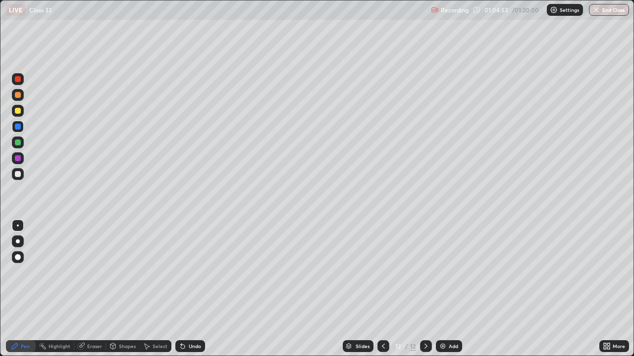
click at [88, 292] on div "Eraser" at bounding box center [94, 346] width 15 height 5
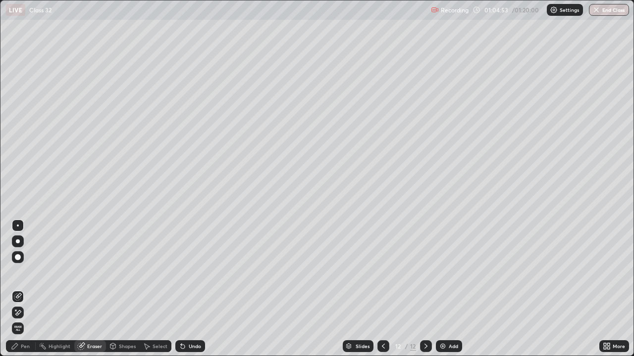
click at [19, 292] on icon at bounding box center [18, 312] width 5 height 5
click at [23, 292] on div "Pen" at bounding box center [25, 346] width 9 height 5
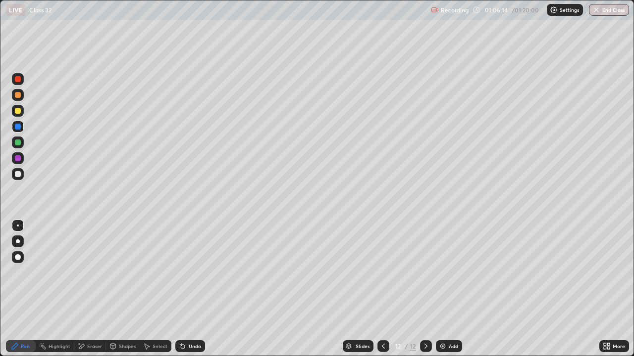
click at [86, 292] on div "Eraser" at bounding box center [90, 347] width 32 height 12
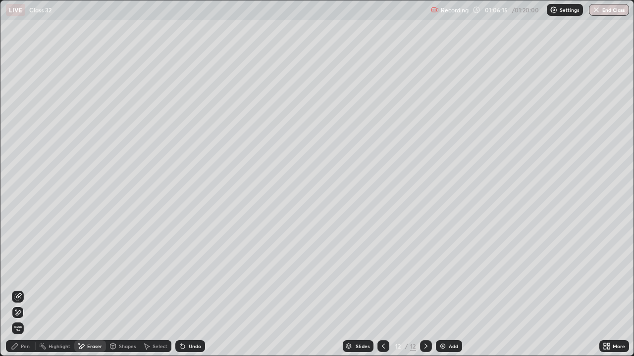
click at [16, 292] on icon at bounding box center [15, 310] width 1 height 1
click at [183, 292] on icon at bounding box center [183, 347] width 8 height 8
click at [18, 292] on icon at bounding box center [18, 297] width 8 height 8
click at [16, 292] on icon at bounding box center [15, 347] width 8 height 8
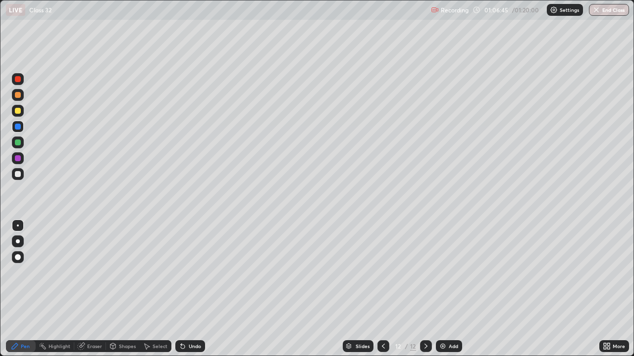
click at [18, 158] on div at bounding box center [18, 158] width 6 height 6
click at [422, 292] on icon at bounding box center [426, 347] width 8 height 8
click at [442, 292] on img at bounding box center [443, 347] width 8 height 8
click at [17, 111] on div at bounding box center [18, 111] width 6 height 6
click at [20, 174] on div at bounding box center [18, 174] width 6 height 6
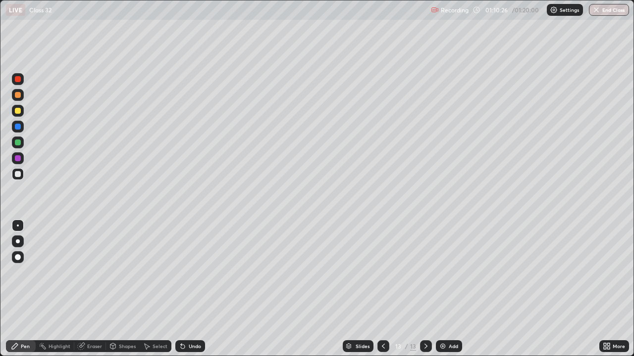
click at [18, 96] on div at bounding box center [18, 95] width 6 height 6
click at [425, 292] on icon at bounding box center [426, 347] width 8 height 8
click at [443, 292] on img at bounding box center [443, 347] width 8 height 8
click at [381, 292] on icon at bounding box center [383, 347] width 8 height 8
click at [420, 292] on div at bounding box center [426, 347] width 12 height 12
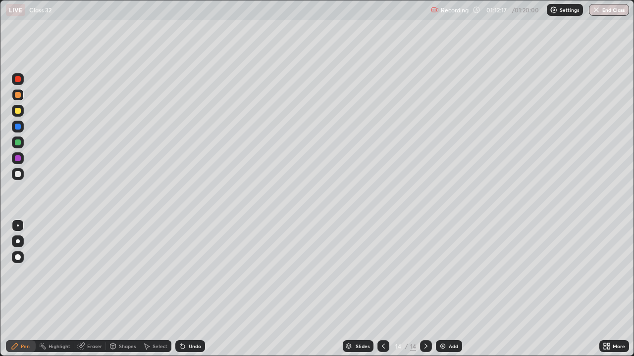
click at [19, 171] on div at bounding box center [18, 174] width 6 height 6
click at [119, 292] on div "Shapes" at bounding box center [127, 346] width 17 height 5
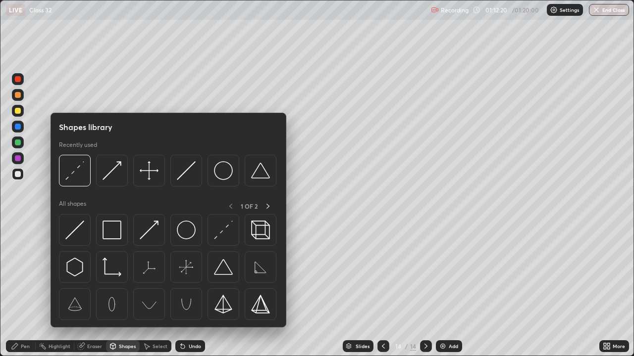
click at [147, 175] on img at bounding box center [149, 170] width 19 height 19
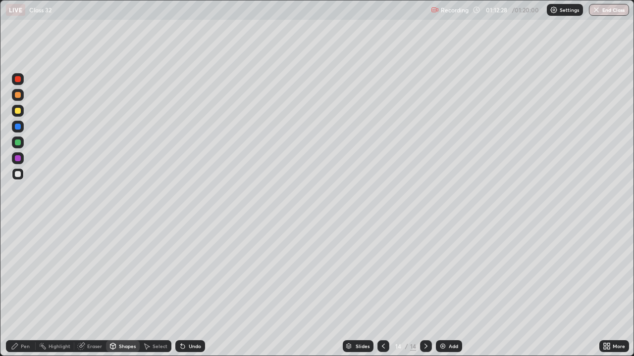
click at [18, 292] on icon at bounding box center [15, 347] width 8 height 8
click at [119, 292] on div "Shapes" at bounding box center [127, 346] width 17 height 5
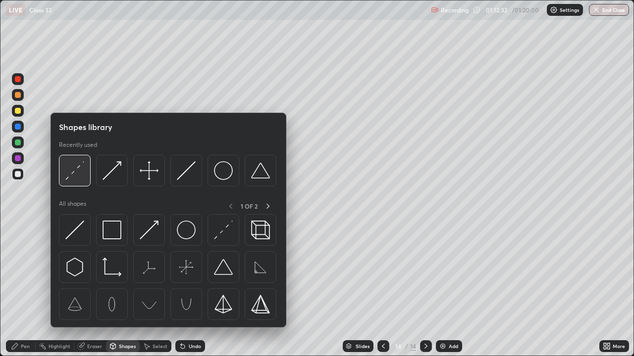
click at [81, 177] on img at bounding box center [74, 170] width 19 height 19
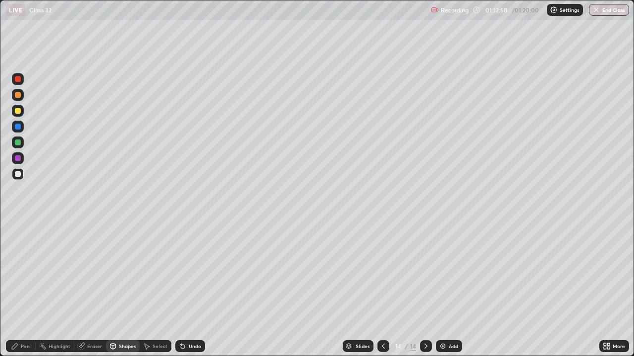
click at [23, 292] on div "Pen" at bounding box center [25, 346] width 9 height 5
click at [17, 173] on div at bounding box center [18, 174] width 6 height 6
click at [18, 110] on div at bounding box center [18, 111] width 6 height 6
click at [382, 292] on icon at bounding box center [383, 347] width 8 height 8
click at [381, 292] on icon at bounding box center [383, 347] width 8 height 8
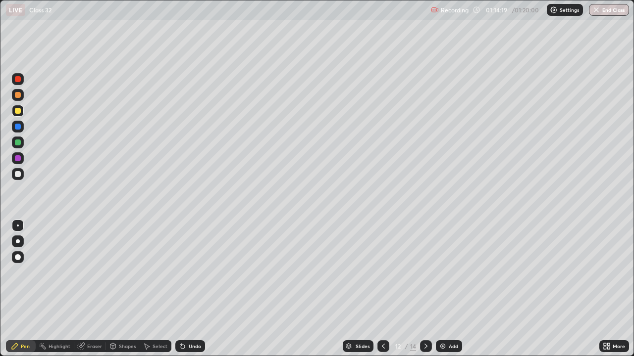
click at [424, 292] on icon at bounding box center [425, 346] width 3 height 5
click at [423, 292] on div at bounding box center [426, 347] width 12 height 12
click at [91, 292] on div "Eraser" at bounding box center [94, 346] width 15 height 5
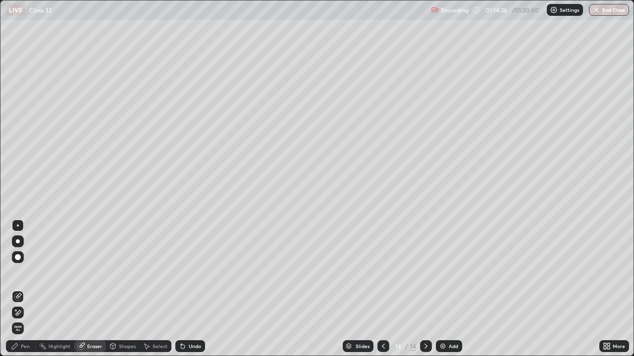
click at [18, 292] on icon at bounding box center [18, 312] width 5 height 5
click at [21, 292] on icon at bounding box center [18, 297] width 8 height 8
click at [19, 292] on div "Pen" at bounding box center [21, 347] width 30 height 12
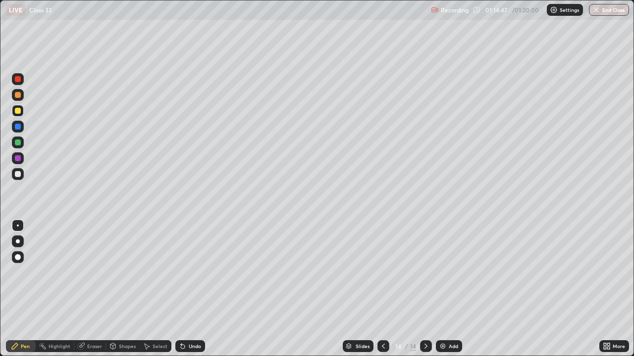
click at [17, 144] on div at bounding box center [18, 143] width 6 height 6
click at [20, 159] on div at bounding box center [18, 158] width 6 height 6
click at [84, 292] on icon at bounding box center [81, 347] width 8 height 8
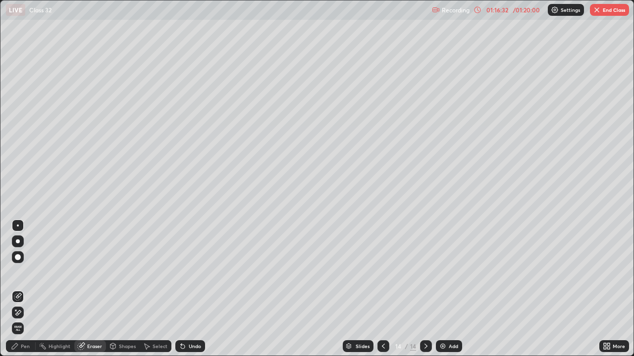
click at [18, 292] on icon at bounding box center [18, 313] width 8 height 8
click at [183, 292] on icon at bounding box center [183, 347] width 4 height 4
click at [18, 292] on icon at bounding box center [18, 297] width 8 height 8
click at [22, 292] on div "Pen" at bounding box center [25, 346] width 9 height 5
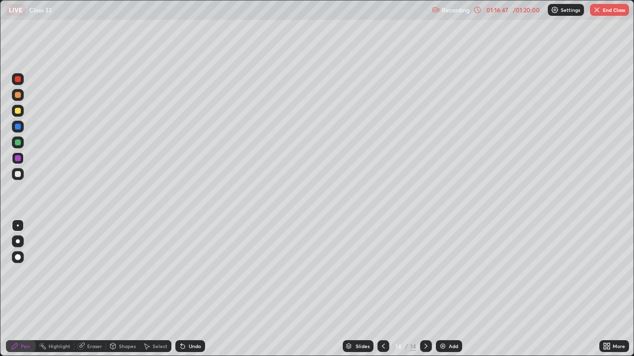
click at [17, 112] on div at bounding box center [18, 111] width 6 height 6
click at [17, 140] on div at bounding box center [18, 143] width 6 height 6
click at [86, 292] on div "Eraser" at bounding box center [90, 347] width 32 height 12
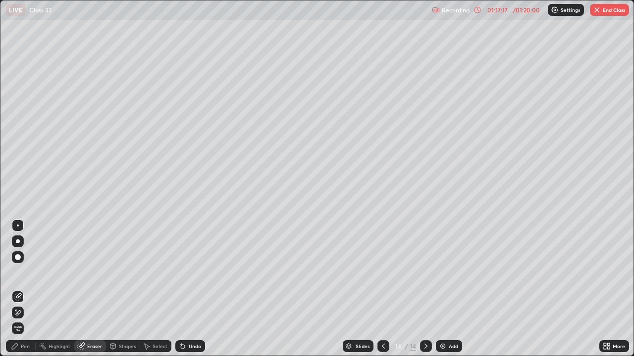
click at [18, 292] on icon at bounding box center [18, 313] width 8 height 8
click at [25, 292] on div "Pen" at bounding box center [25, 346] width 9 height 5
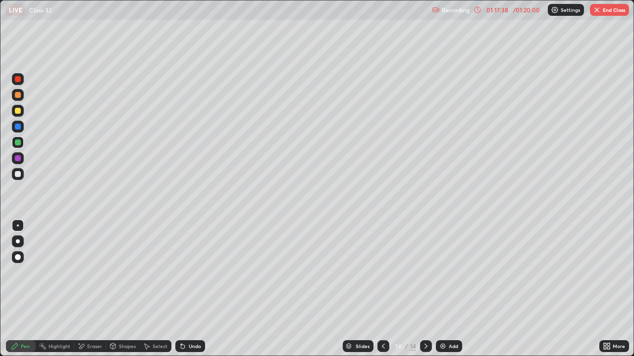
click at [19, 158] on div at bounding box center [18, 158] width 6 height 6
click at [90, 292] on div "Eraser" at bounding box center [94, 346] width 15 height 5
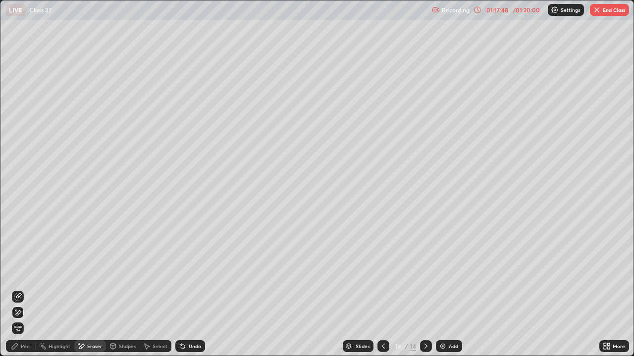
click at [23, 292] on div at bounding box center [18, 313] width 12 height 12
click at [194, 292] on div "Undo" at bounding box center [195, 346] width 12 height 5
click at [20, 292] on div "Pen" at bounding box center [21, 347] width 30 height 12
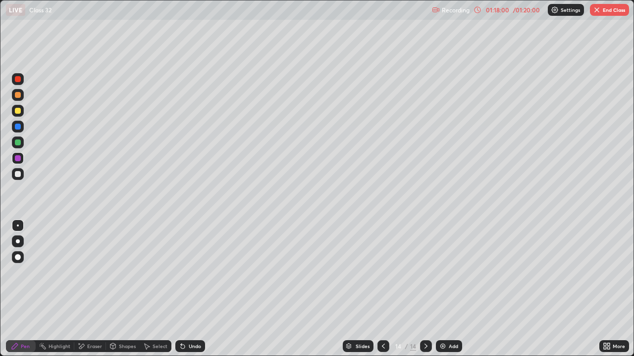
click at [17, 128] on div at bounding box center [18, 127] width 6 height 6
click at [383, 292] on icon at bounding box center [383, 347] width 8 height 8
click at [424, 292] on icon at bounding box center [425, 346] width 3 height 5
click at [424, 292] on icon at bounding box center [426, 347] width 8 height 8
click at [446, 292] on div "Add" at bounding box center [449, 347] width 26 height 12
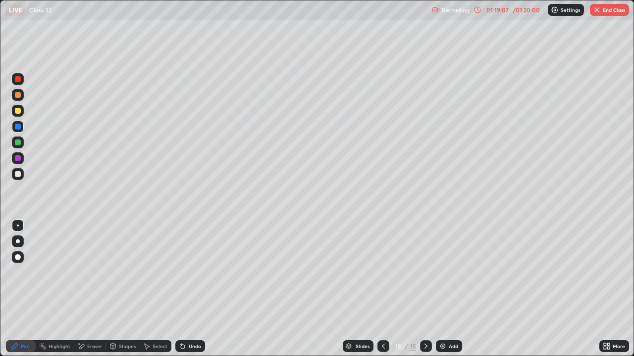
click at [19, 112] on div at bounding box center [18, 111] width 6 height 6
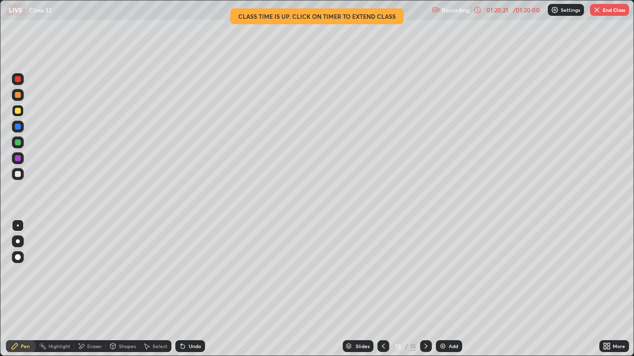
click at [18, 176] on div at bounding box center [18, 174] width 6 height 6
click at [17, 143] on div at bounding box center [18, 143] width 6 height 6
click at [602, 8] on button "End Class" at bounding box center [609, 10] width 39 height 12
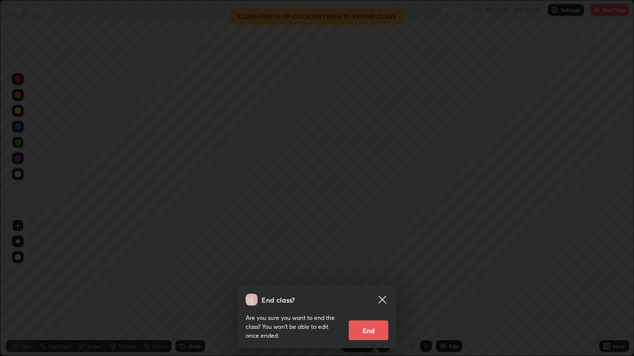
click at [358, 292] on button "End" at bounding box center [369, 331] width 40 height 20
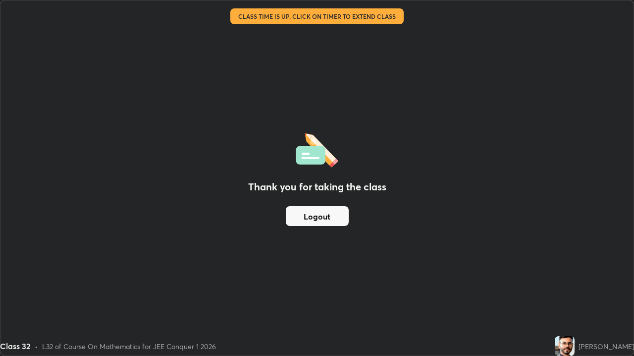
click at [307, 220] on button "Logout" at bounding box center [317, 216] width 63 height 20
